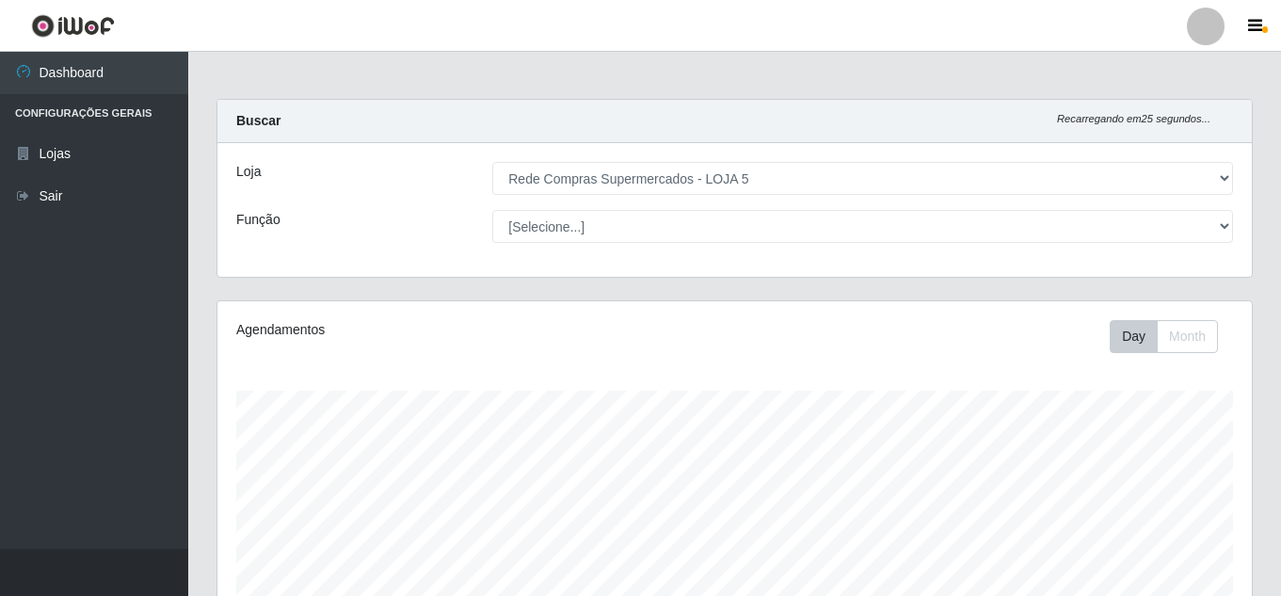
select select "397"
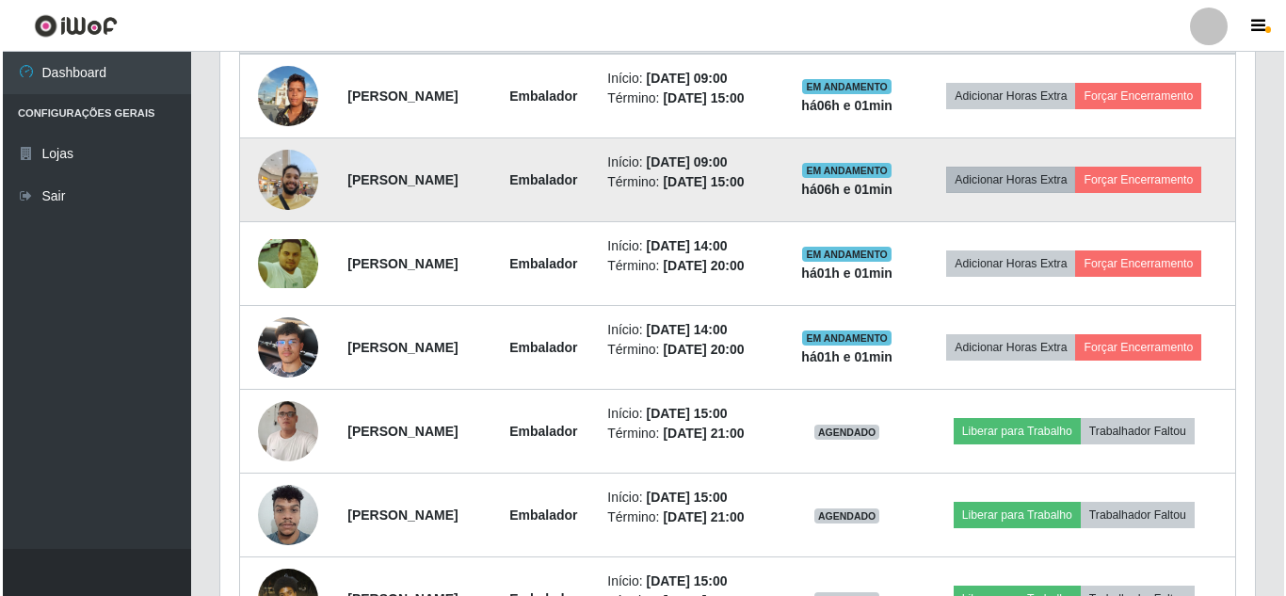
scroll to position [663, 0]
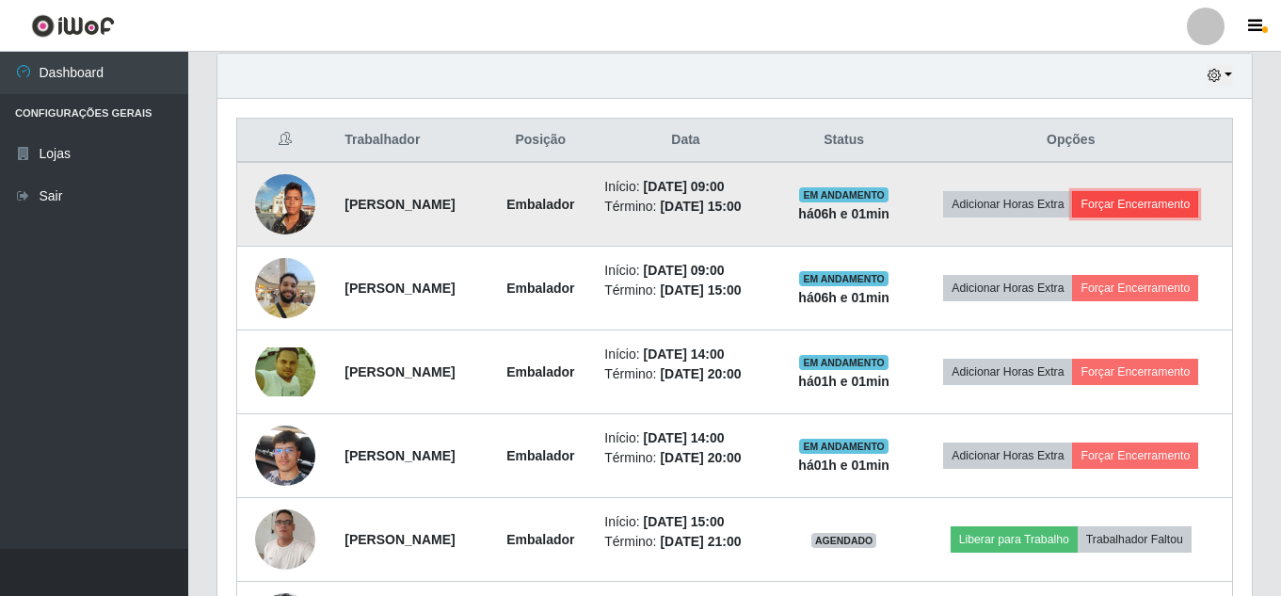
click at [1105, 217] on button "Forçar Encerramento" at bounding box center [1135, 204] width 126 height 26
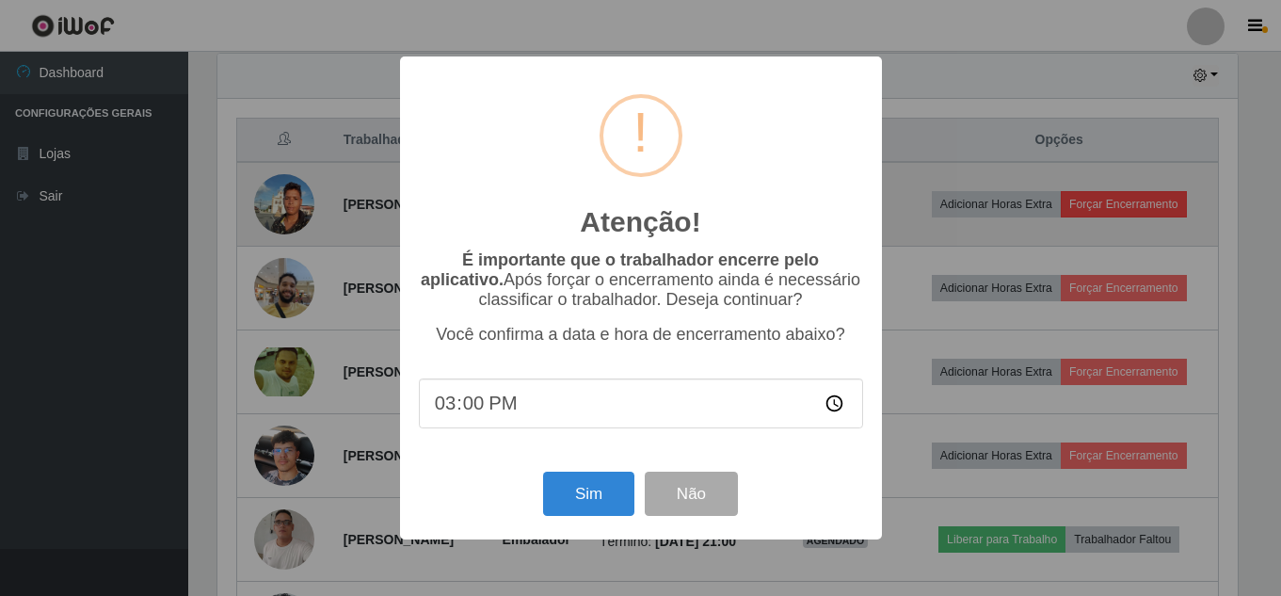
scroll to position [391, 1025]
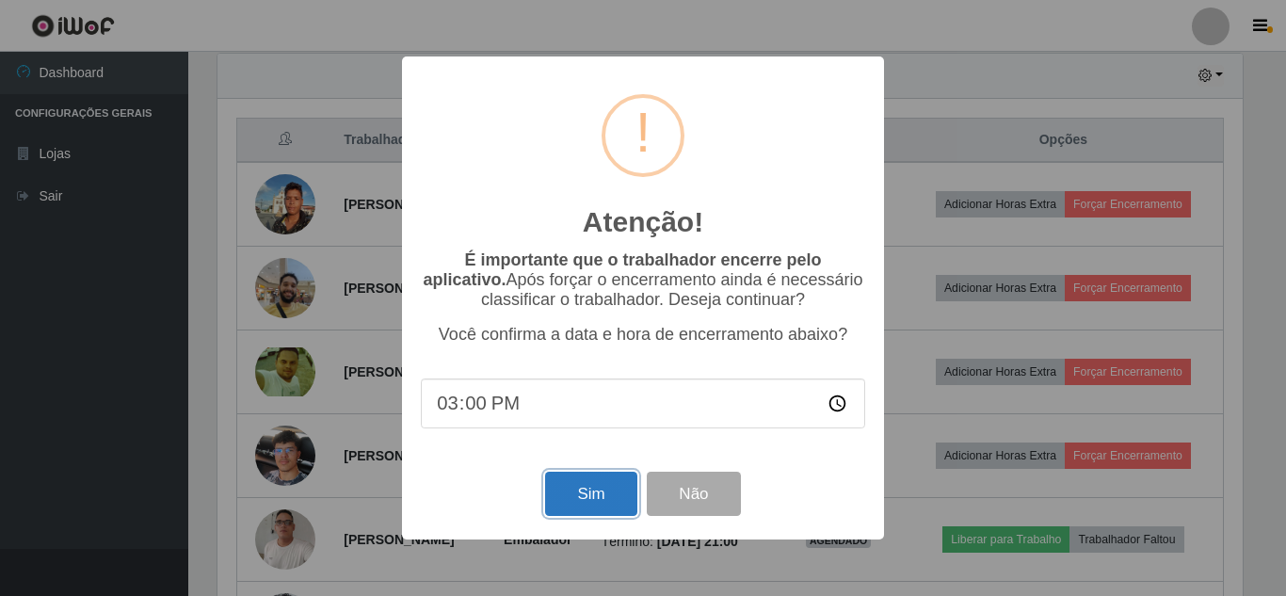
click at [585, 496] on button "Sim" at bounding box center [590, 494] width 91 height 44
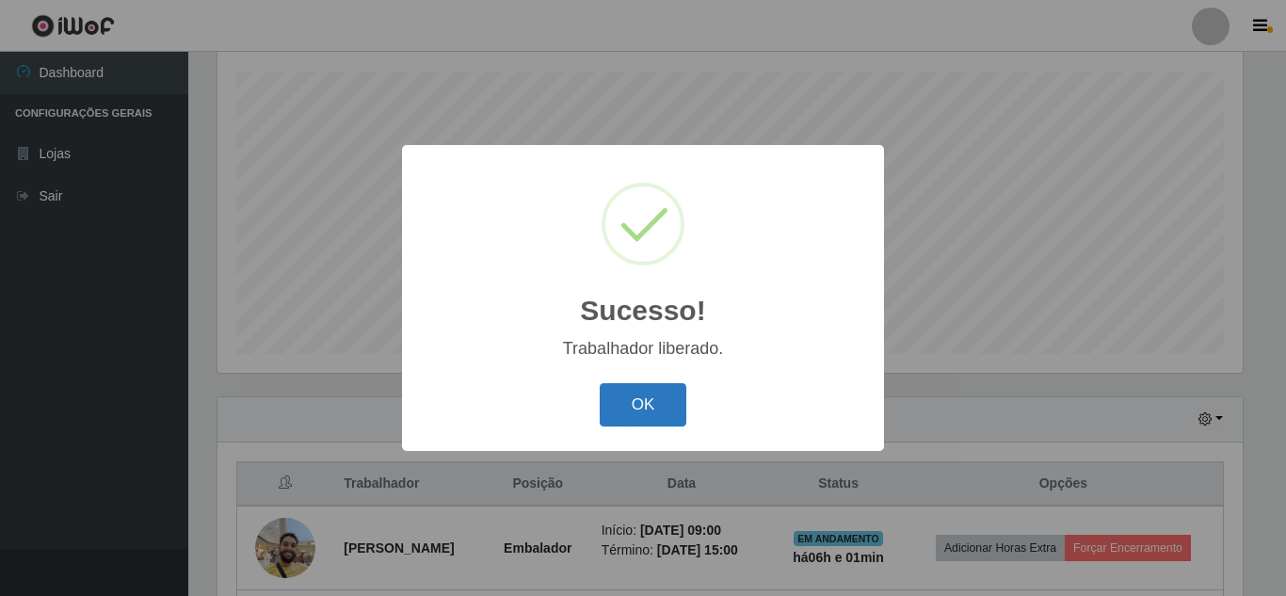
click at [637, 403] on button "OK" at bounding box center [644, 405] width 88 height 44
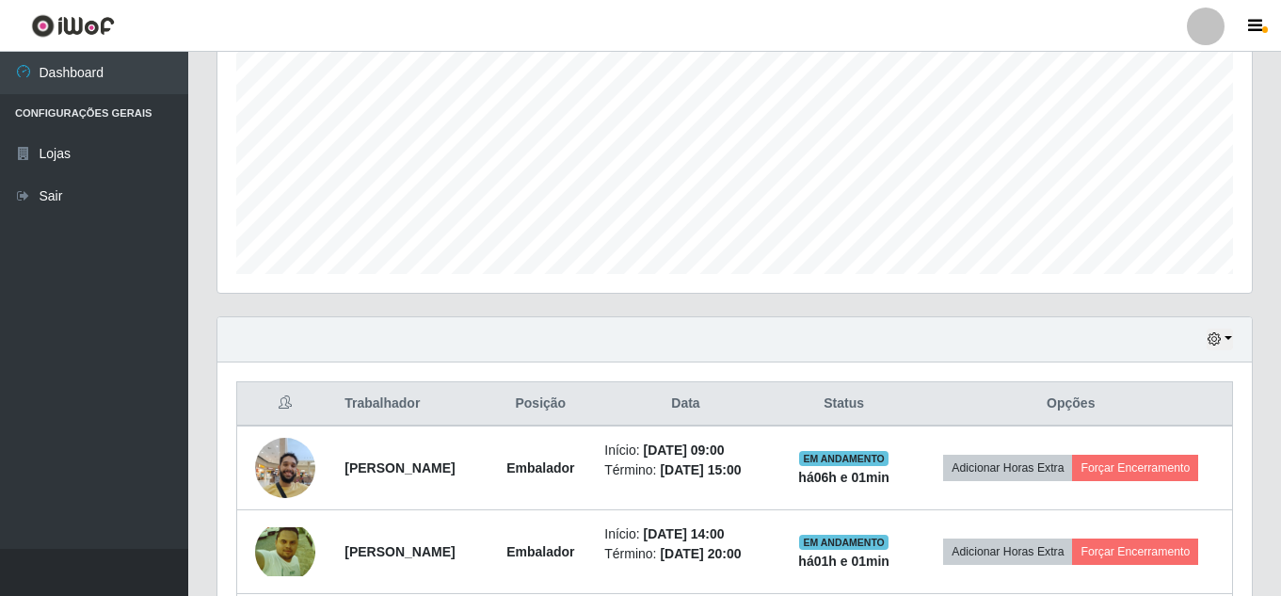
scroll to position [507, 0]
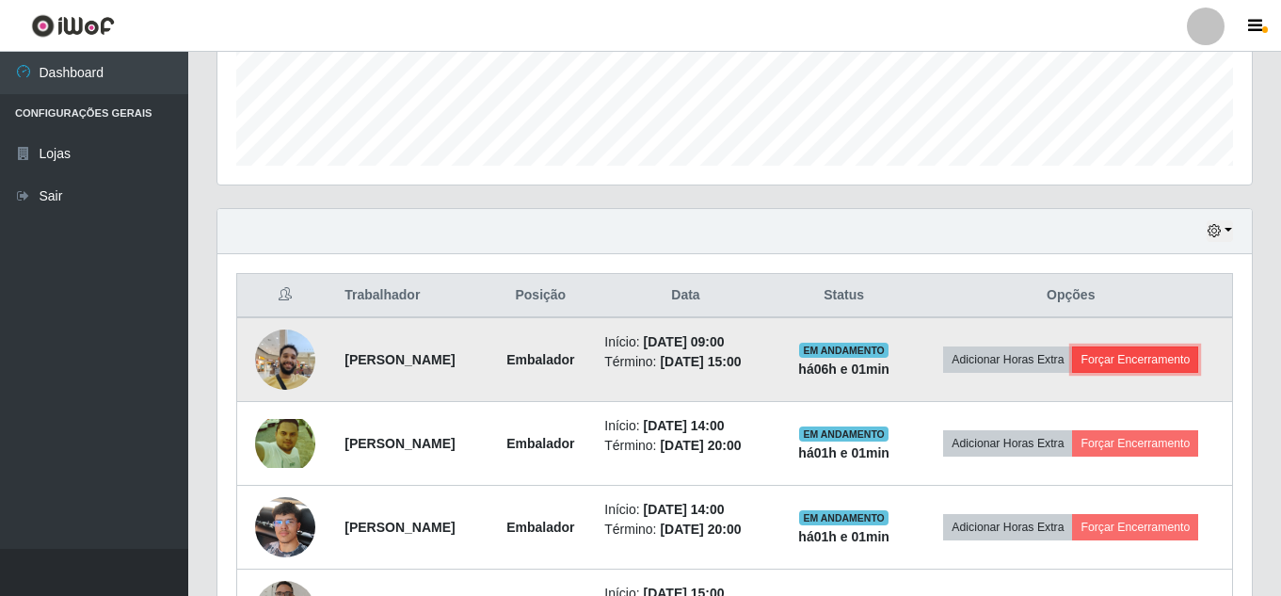
click at [1112, 373] on button "Forçar Encerramento" at bounding box center [1135, 359] width 126 height 26
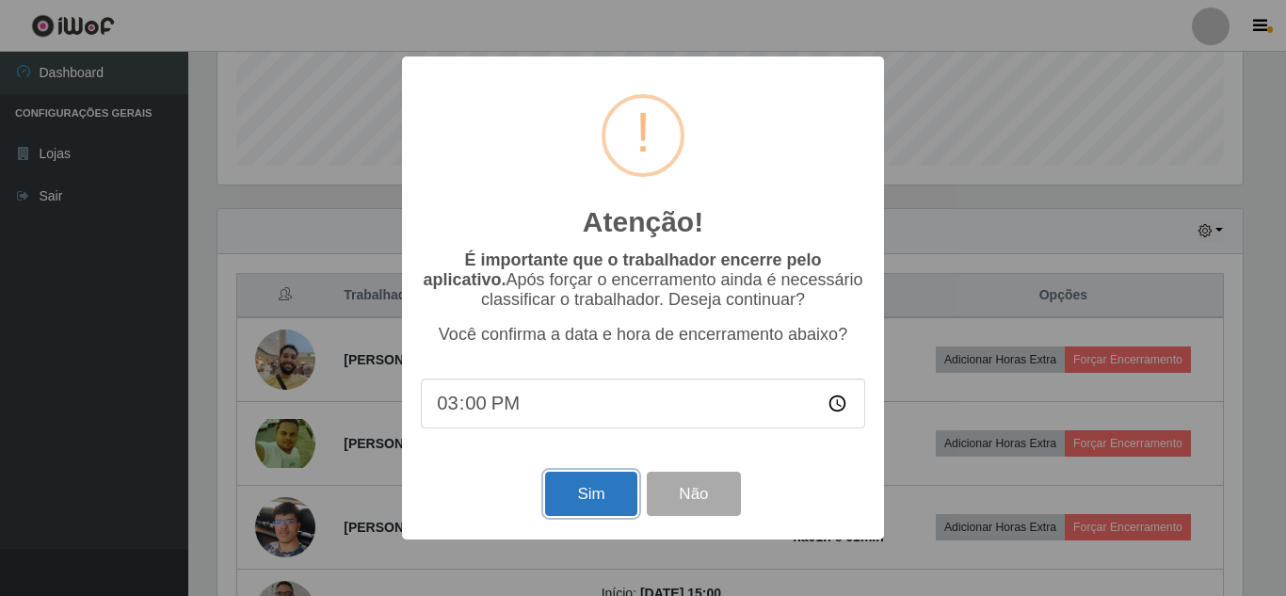
click at [581, 502] on button "Sim" at bounding box center [590, 494] width 91 height 44
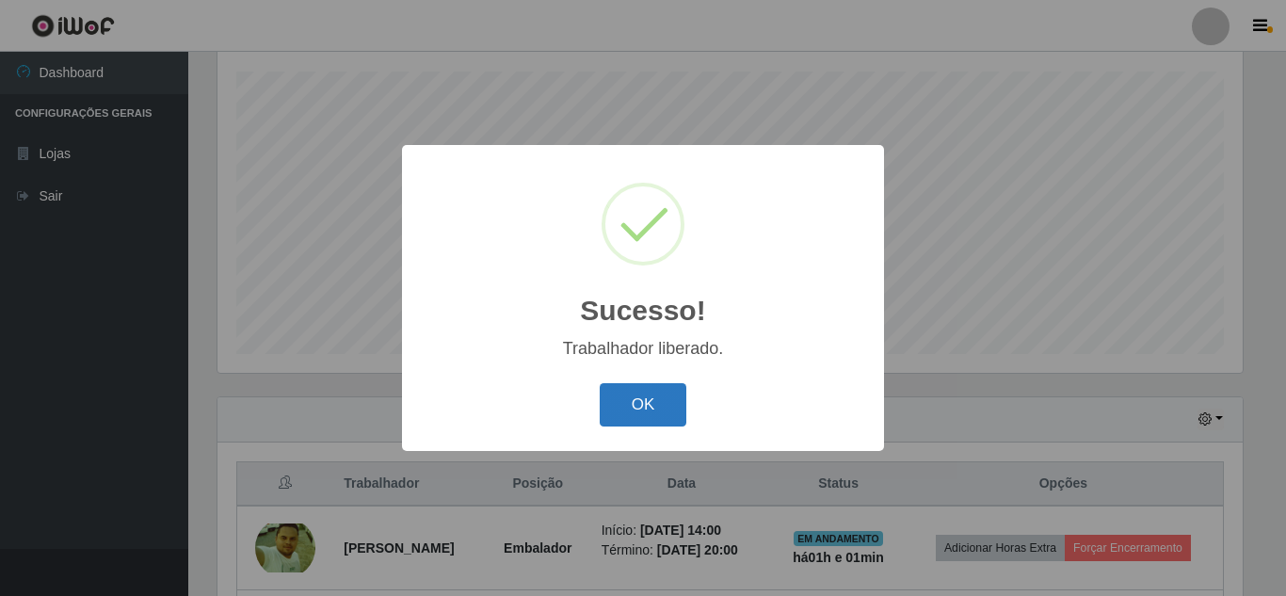
click at [638, 398] on button "OK" at bounding box center [644, 405] width 88 height 44
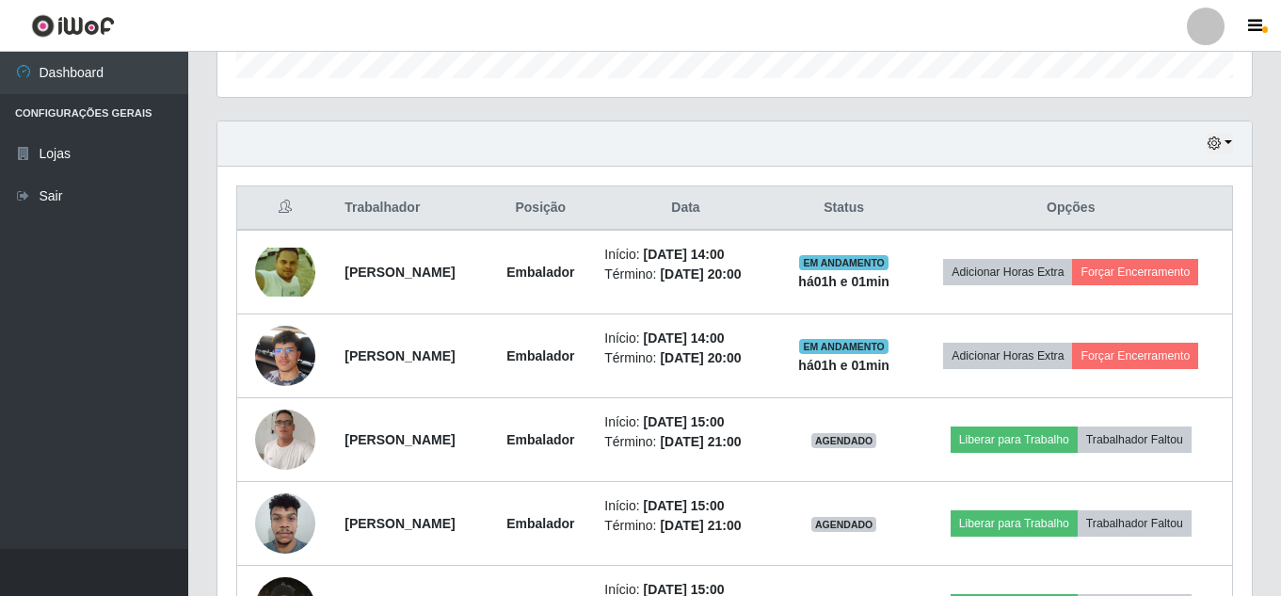
scroll to position [601, 0]
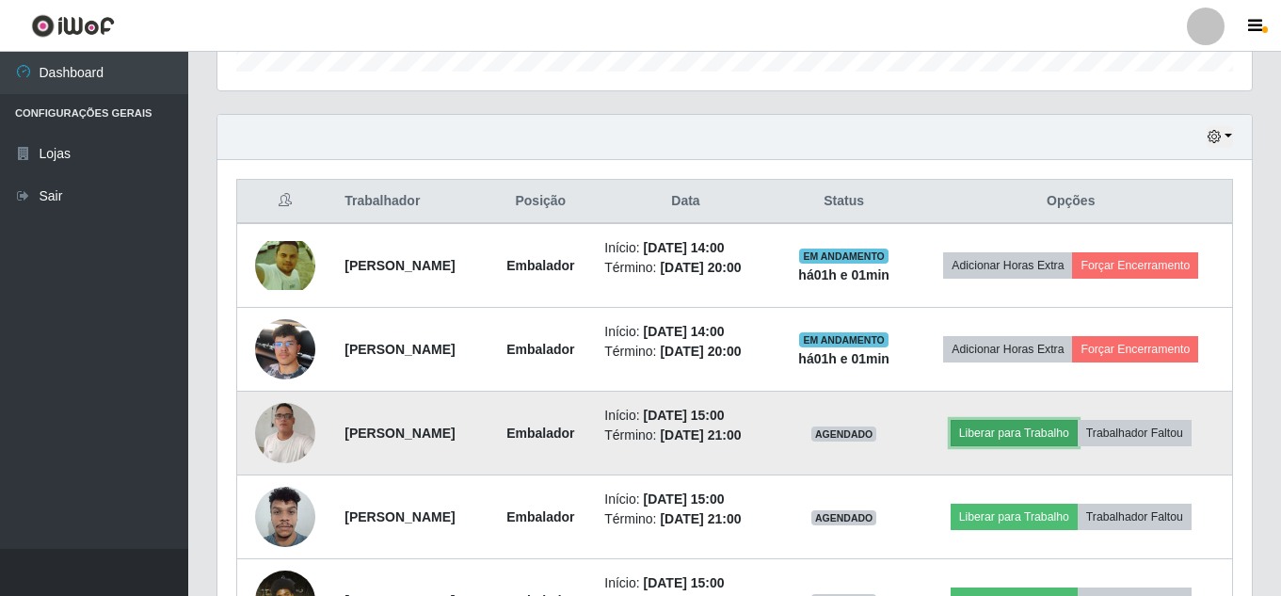
click at [1060, 446] on button "Liberar para Trabalho" at bounding box center [1014, 433] width 127 height 26
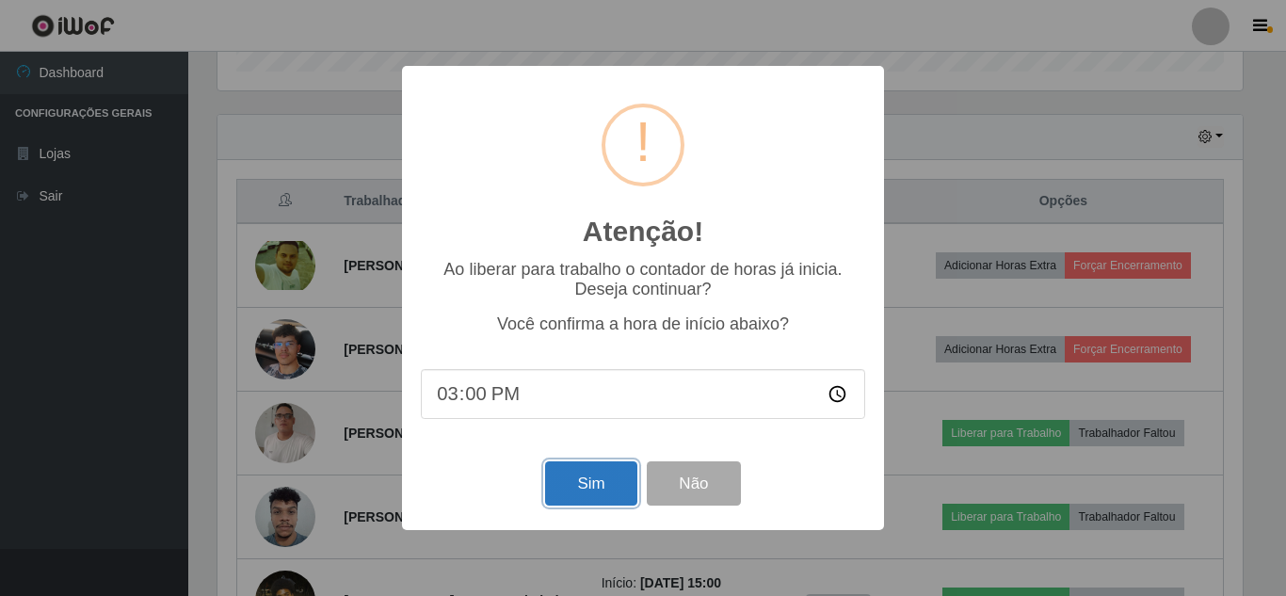
click at [603, 484] on button "Sim" at bounding box center [590, 483] width 91 height 44
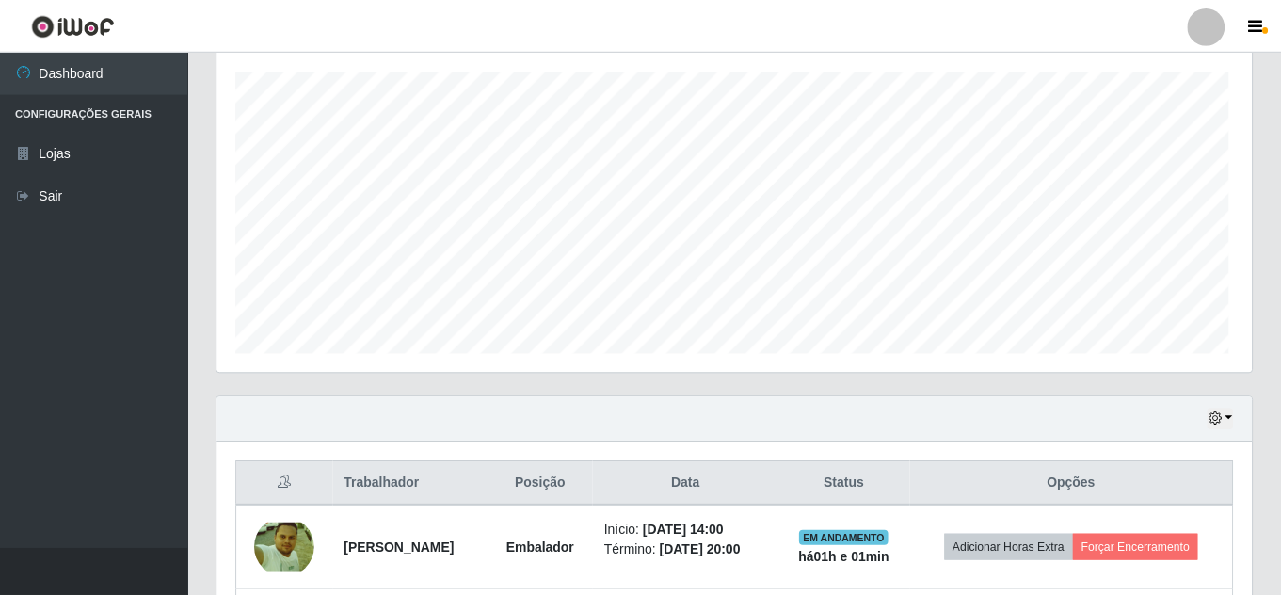
scroll to position [0, 0]
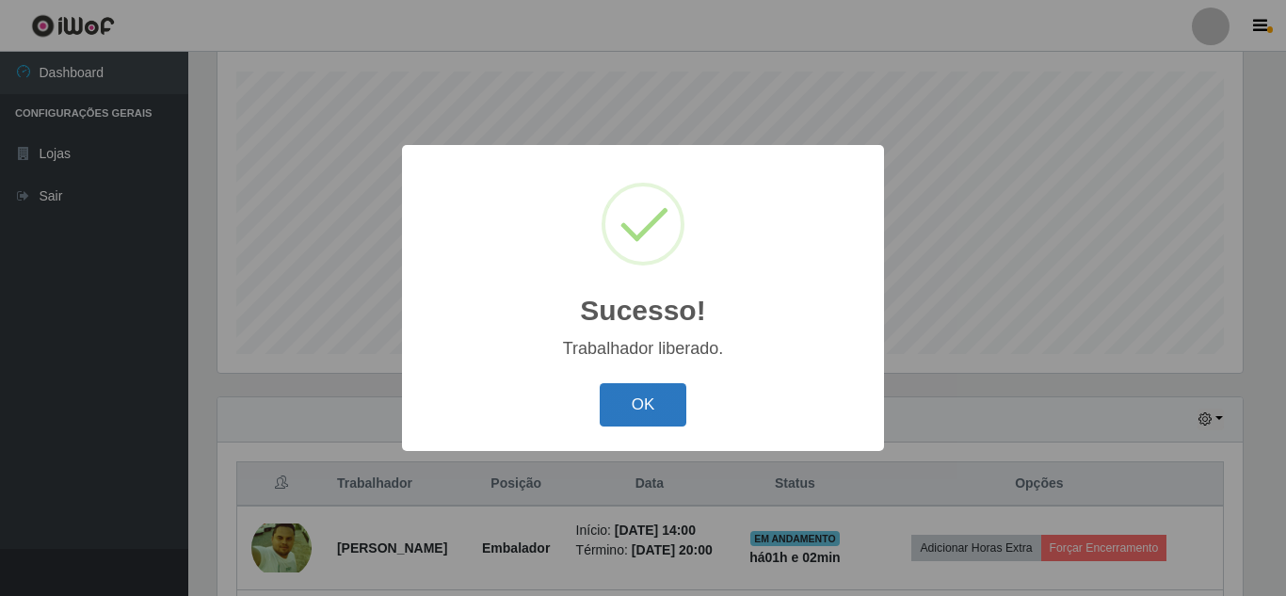
click at [637, 403] on button "OK" at bounding box center [644, 405] width 88 height 44
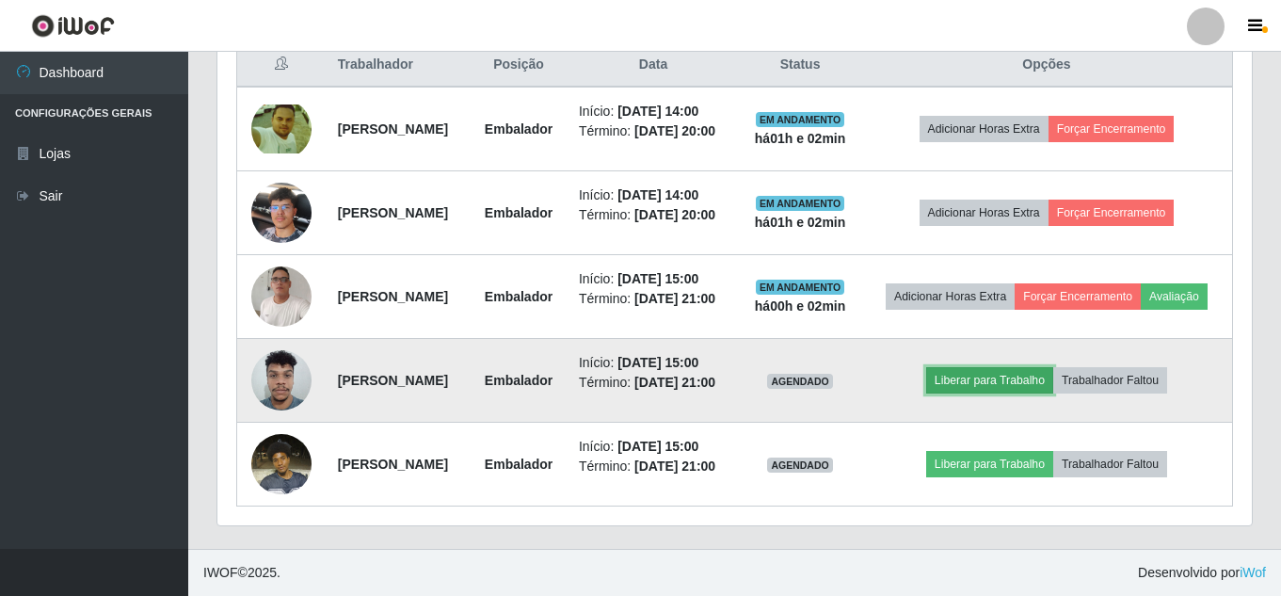
click at [1016, 367] on button "Liberar para Trabalho" at bounding box center [989, 380] width 127 height 26
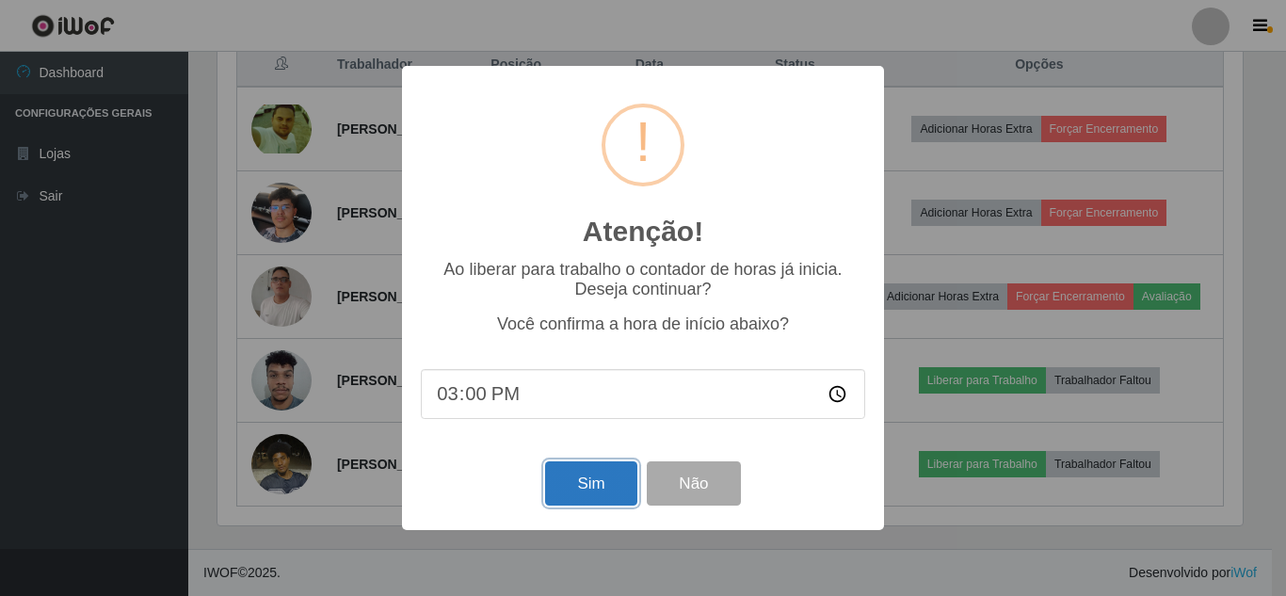
click at [616, 487] on button "Sim" at bounding box center [590, 483] width 91 height 44
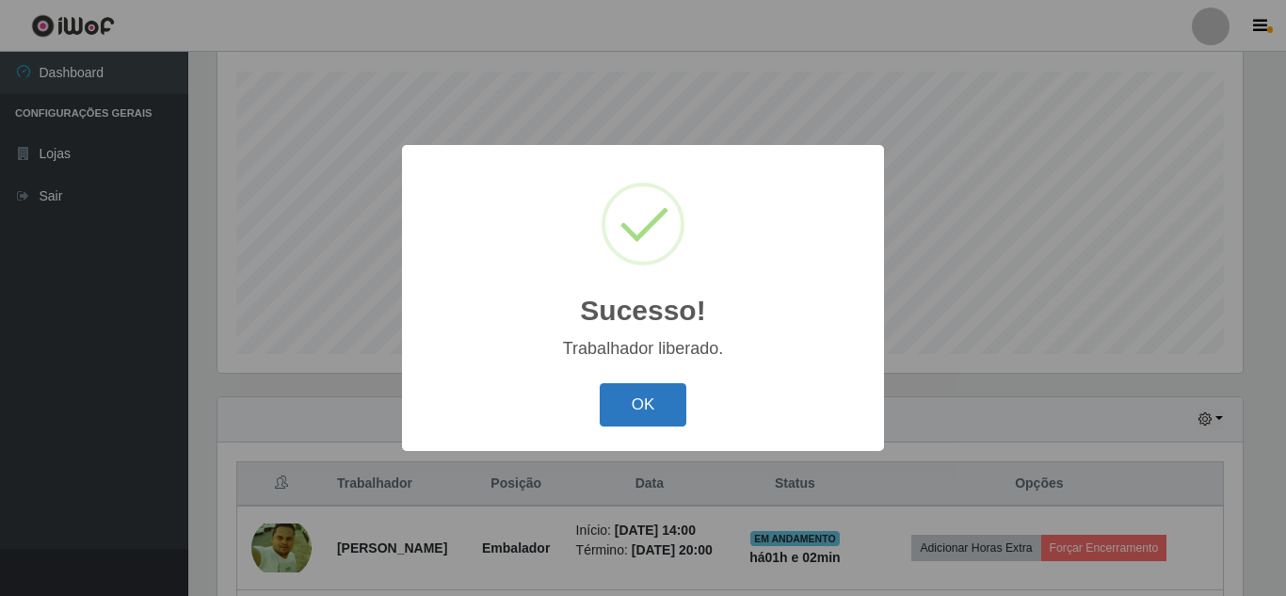
click at [638, 388] on button "OK" at bounding box center [644, 405] width 88 height 44
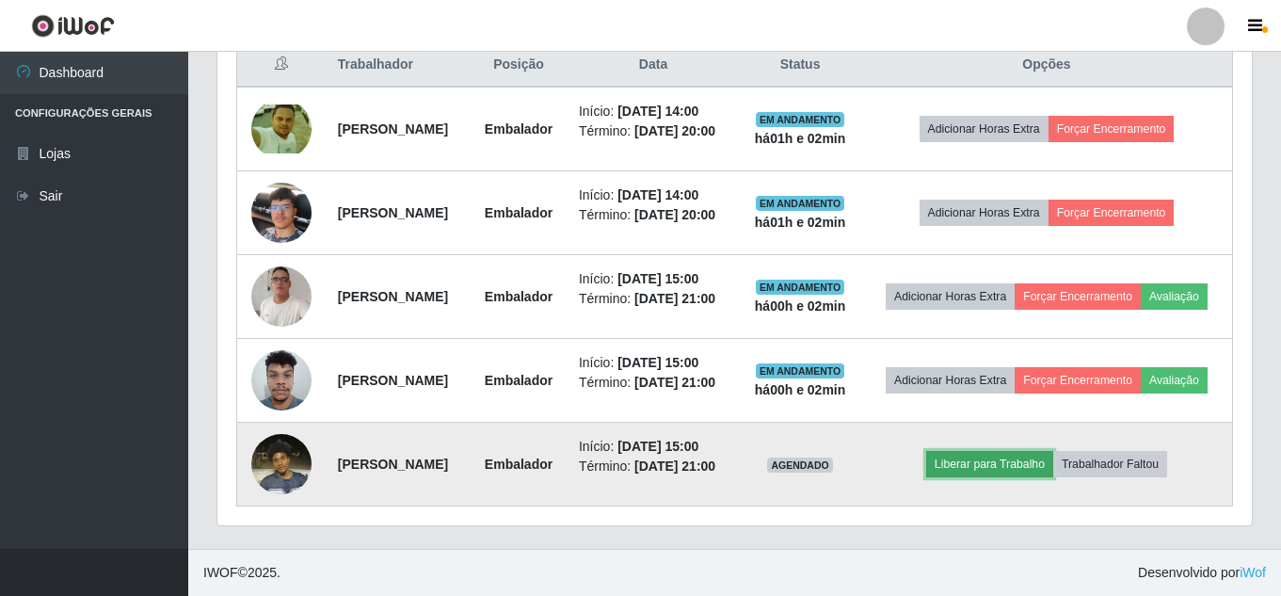
click at [1018, 451] on button "Liberar para Trabalho" at bounding box center [989, 464] width 127 height 26
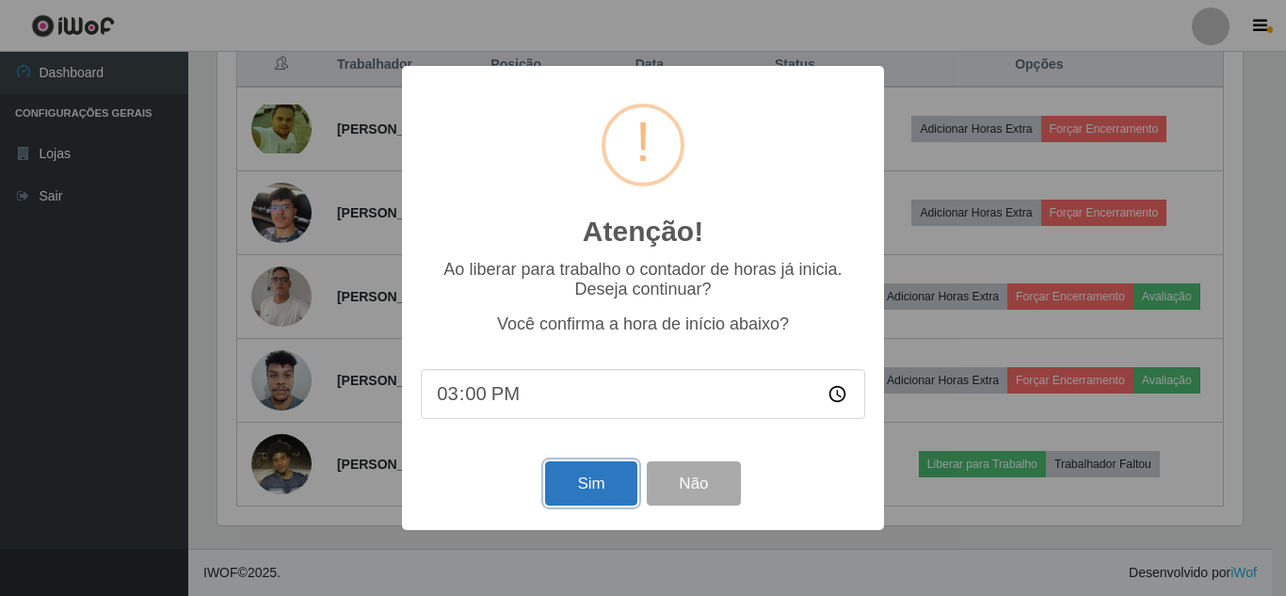
click at [584, 483] on button "Sim" at bounding box center [590, 483] width 91 height 44
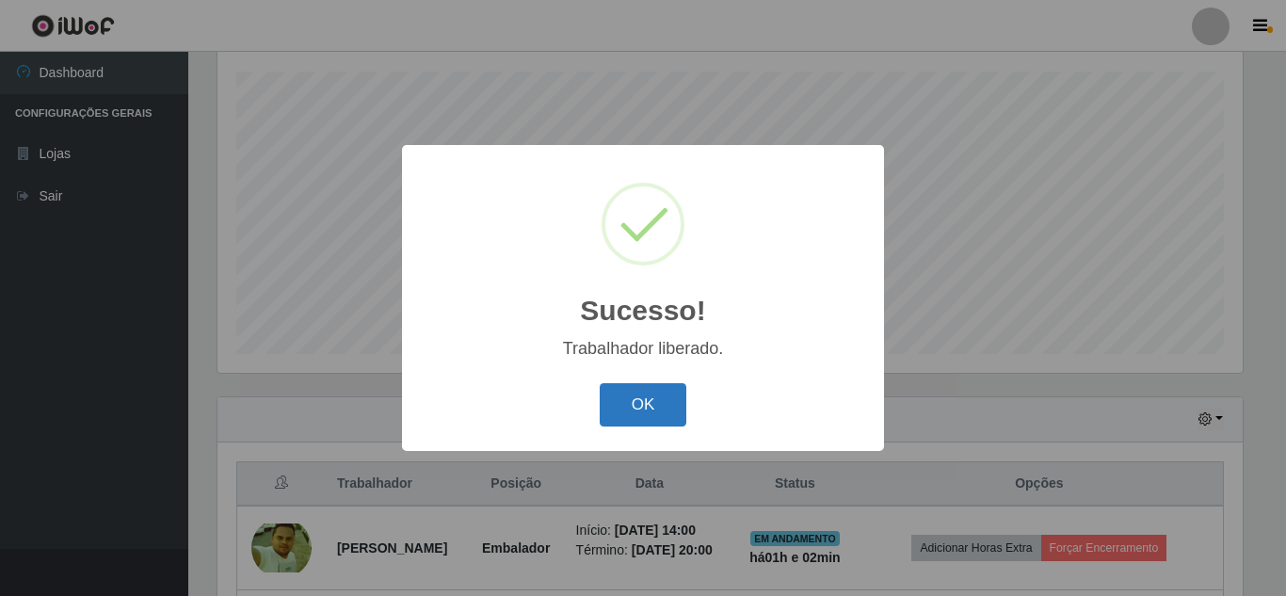
click at [666, 397] on button "OK" at bounding box center [644, 405] width 88 height 44
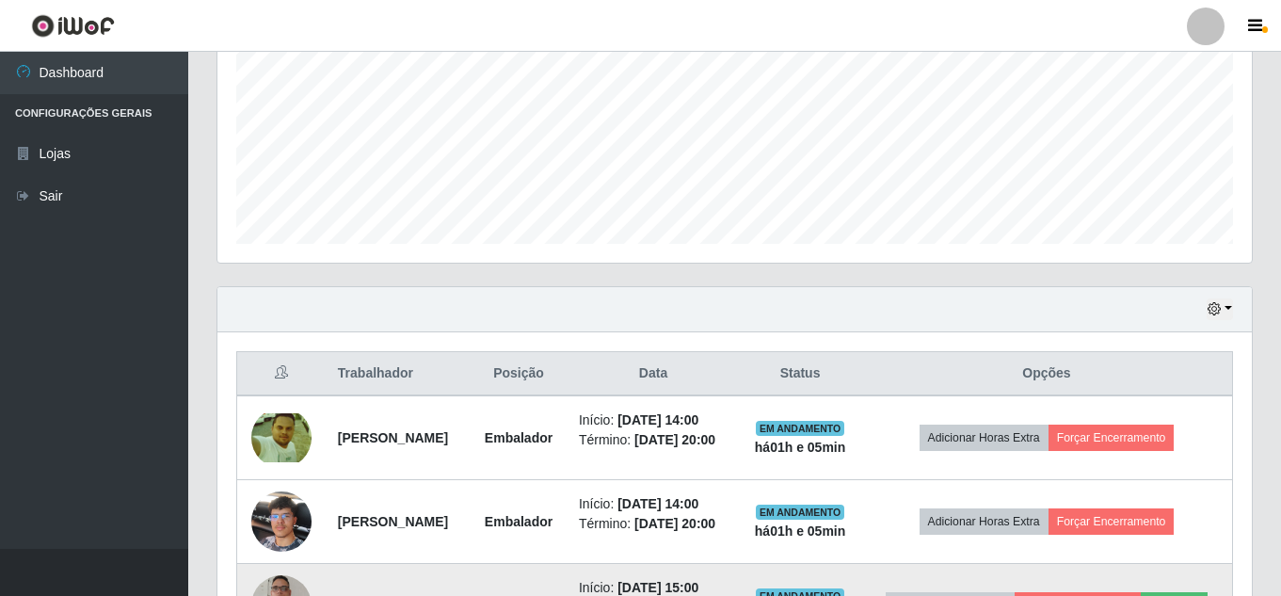
scroll to position [413, 0]
